Goal: Check status: Check status

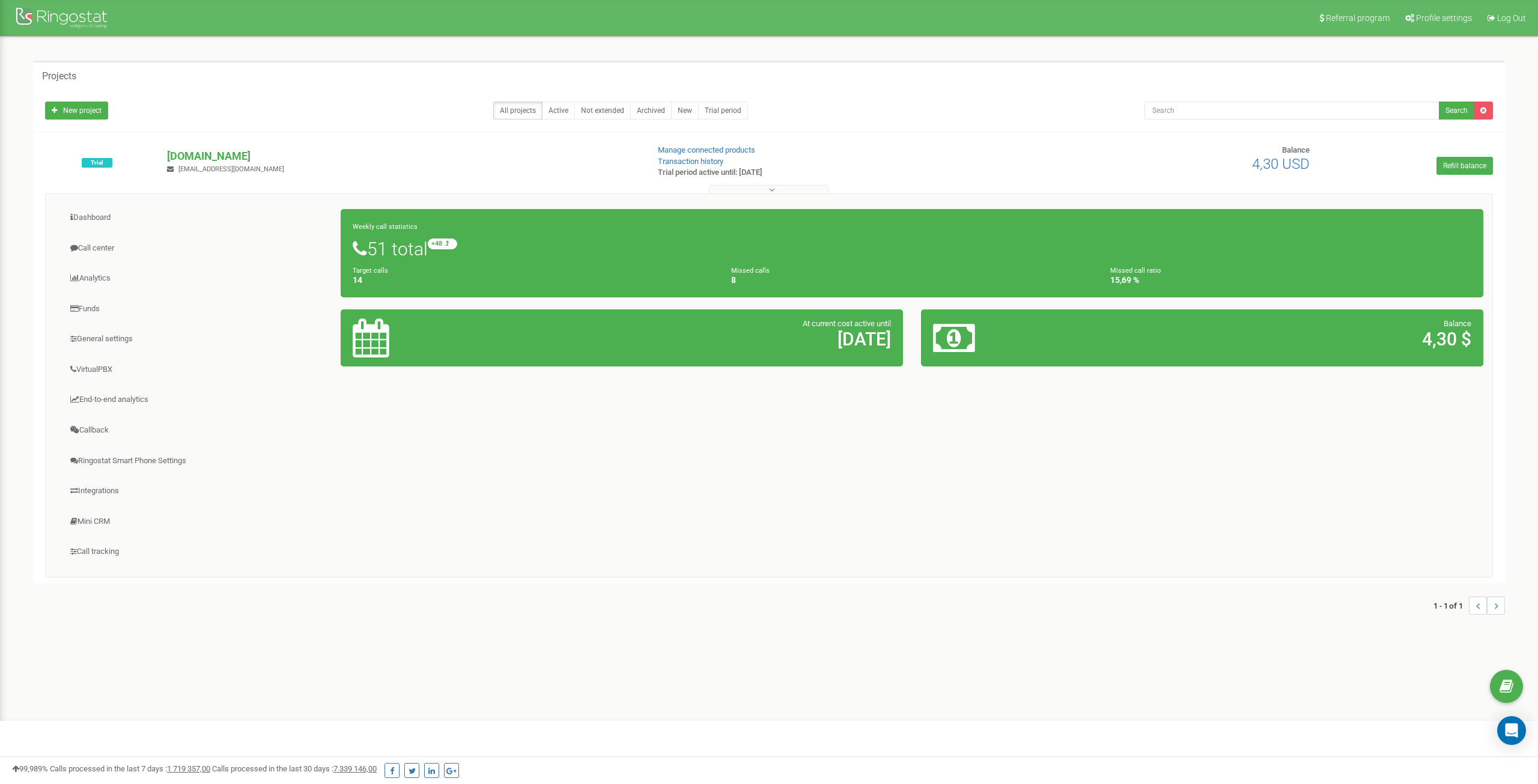
drag, startPoint x: 371, startPoint y: 248, endPoint x: 431, endPoint y: 250, distance: 60.0
click at [431, 250] on h1 "51 total +48 relative to last week" at bounding box center [912, 249] width 1119 height 20
click at [486, 258] on h1 "51 total +48 relative to last week" at bounding box center [912, 249] width 1119 height 20
drag, startPoint x: 652, startPoint y: 143, endPoint x: 847, endPoint y: 176, distance: 197.8
click at [847, 176] on div "Trial [DOMAIN_NAME] [EMAIL_ADDRESS][DOMAIN_NAME] Manage connected products Tran…" at bounding box center [769, 358] width 1472 height 451
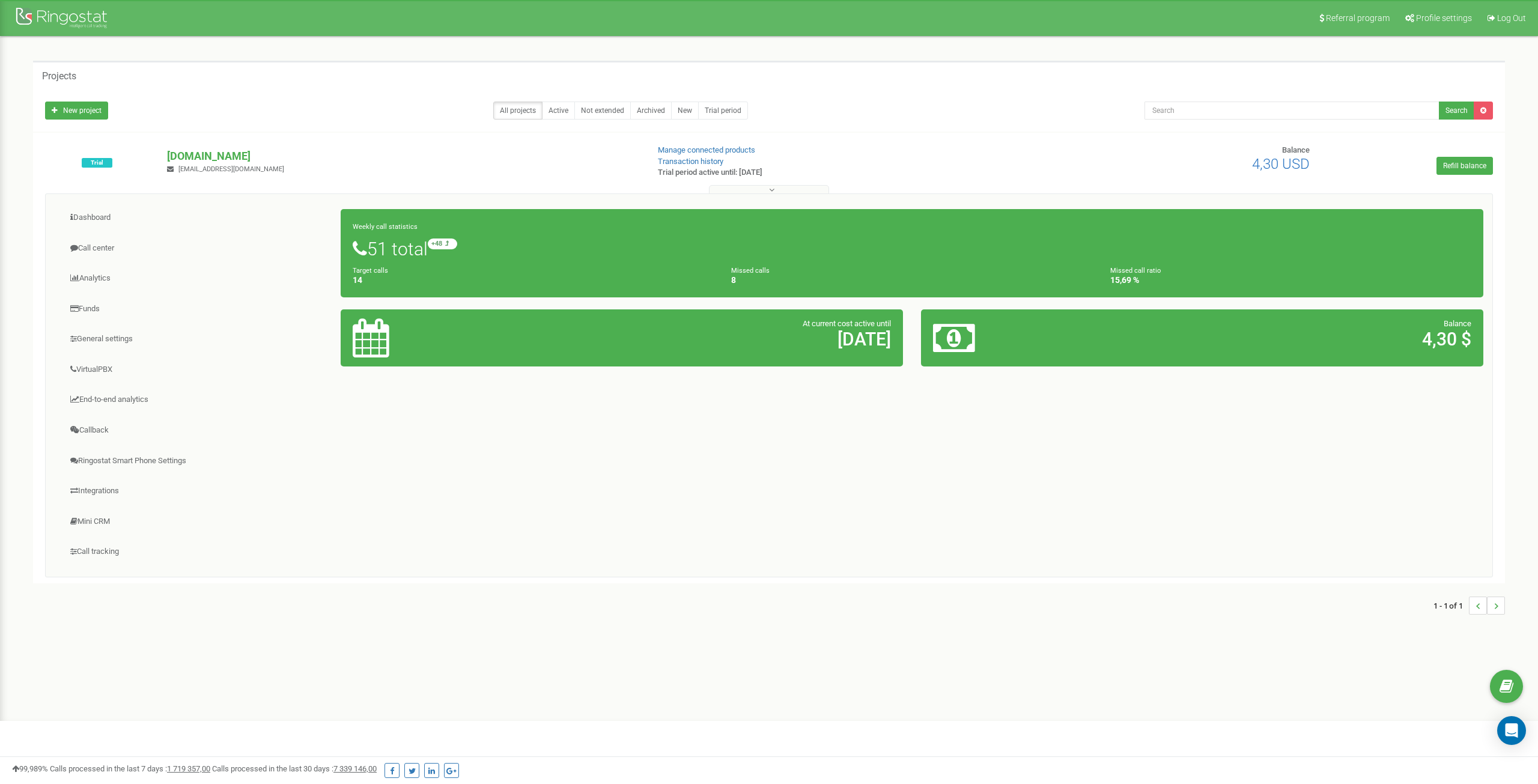
click at [847, 176] on p "Trial period active until: [DATE]" at bounding box center [832, 173] width 349 height 11
click at [773, 186] on icon at bounding box center [772, 190] width 6 height 8
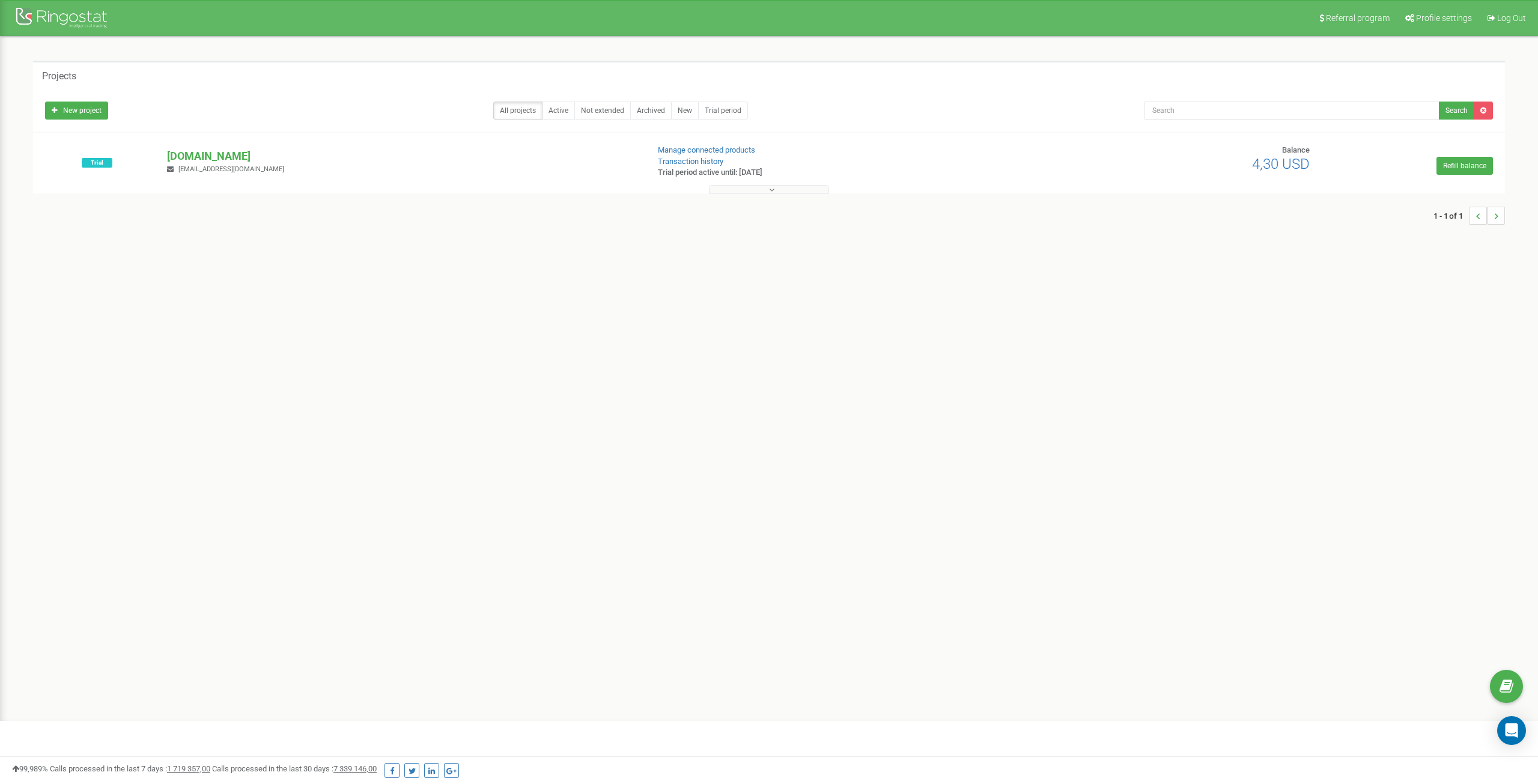
click at [770, 191] on icon at bounding box center [772, 190] width 6 height 8
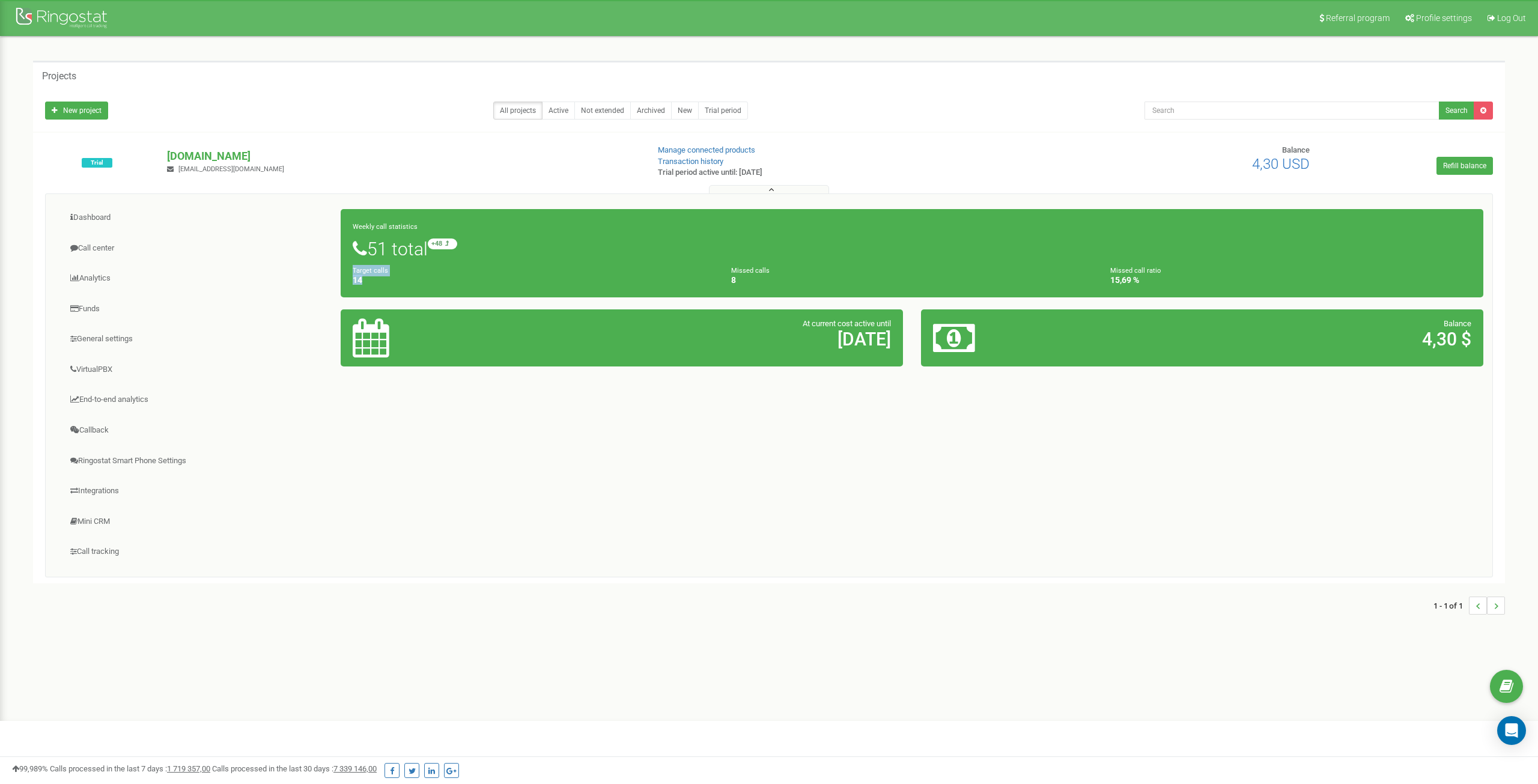
drag, startPoint x: 351, startPoint y: 268, endPoint x: 394, endPoint y: 284, distance: 45.9
click at [394, 284] on div "Target calls 14" at bounding box center [533, 275] width 379 height 20
click at [394, 284] on h4 "14" at bounding box center [533, 280] width 361 height 9
click at [90, 207] on link "Dashboard" at bounding box center [198, 218] width 287 height 29
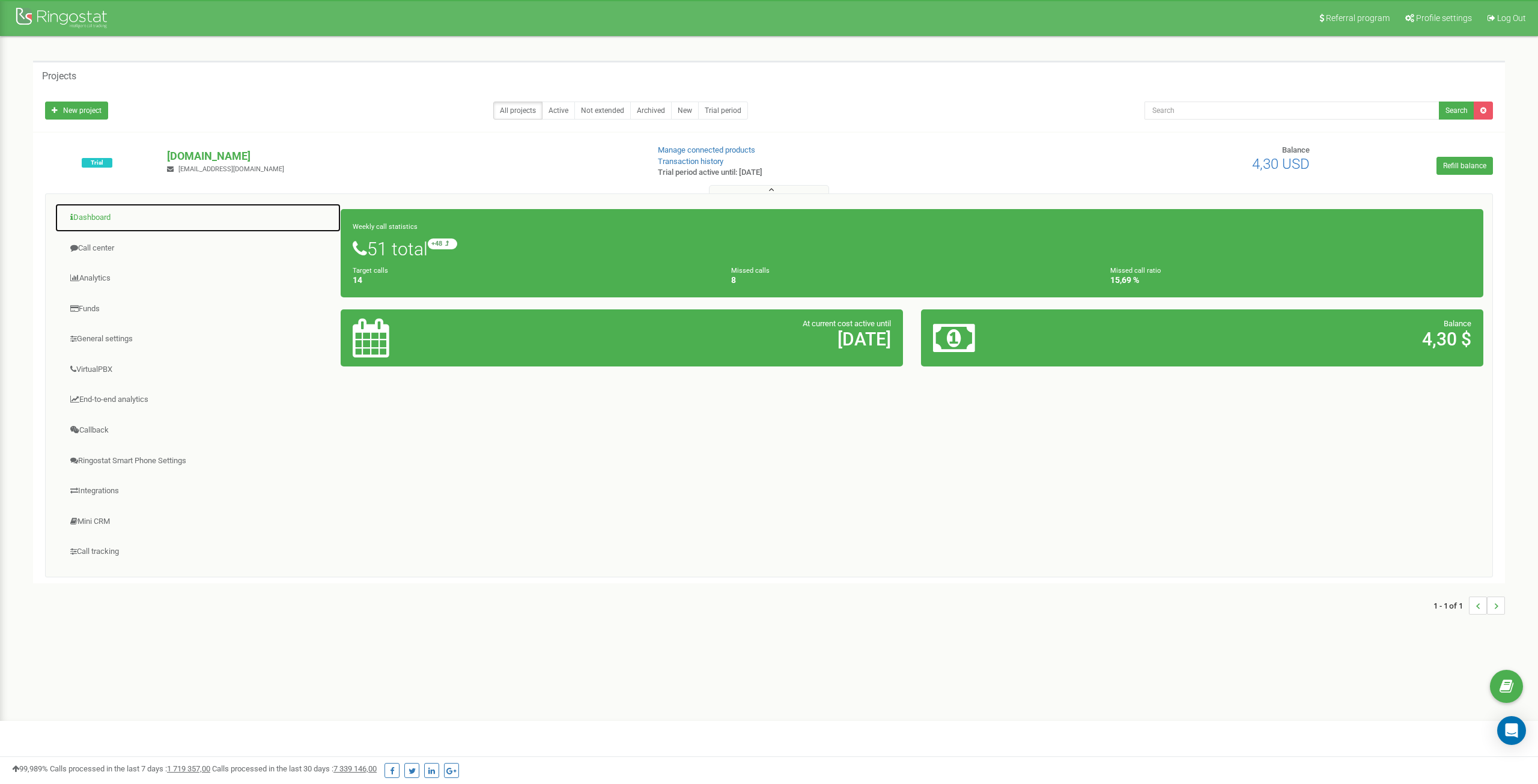
click at [86, 211] on link "Dashboard" at bounding box center [198, 218] width 287 height 29
